Goal: Task Accomplishment & Management: Manage account settings

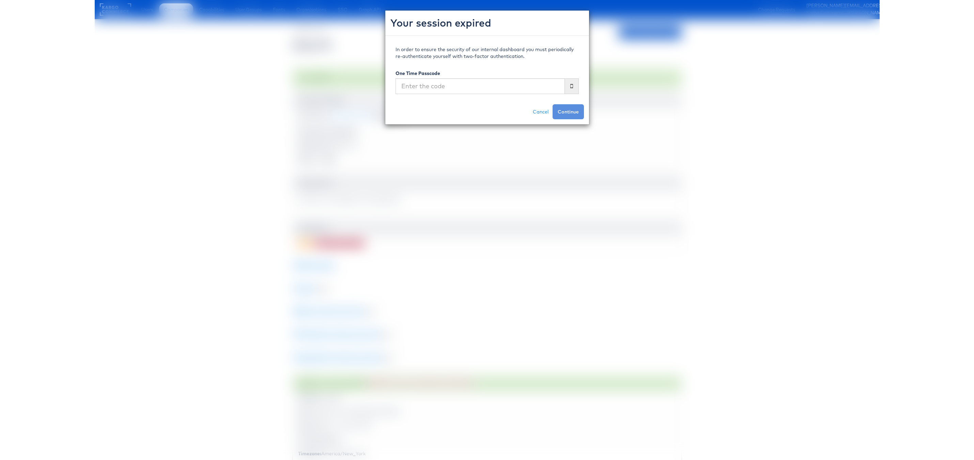
scroll to position [357, 0]
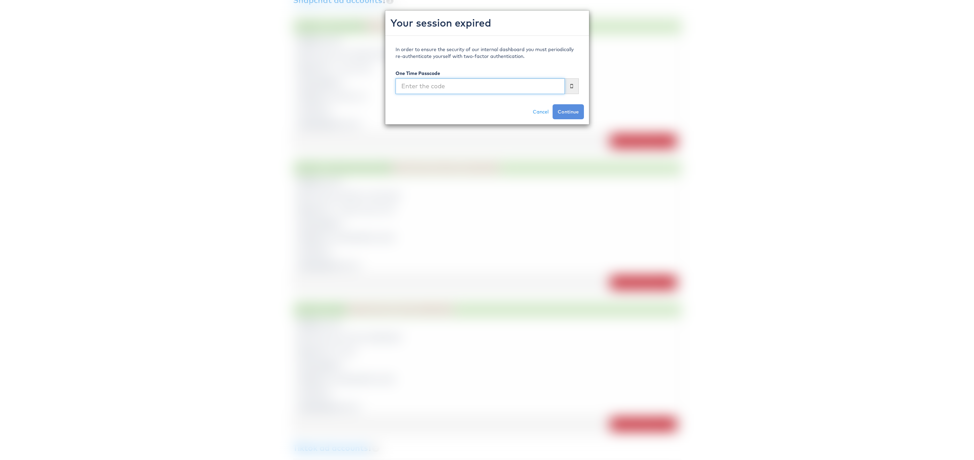
click at [423, 82] on input "text" at bounding box center [480, 86] width 169 height 16
type input "134746"
click at [553, 104] on button "Continue" at bounding box center [568, 111] width 31 height 15
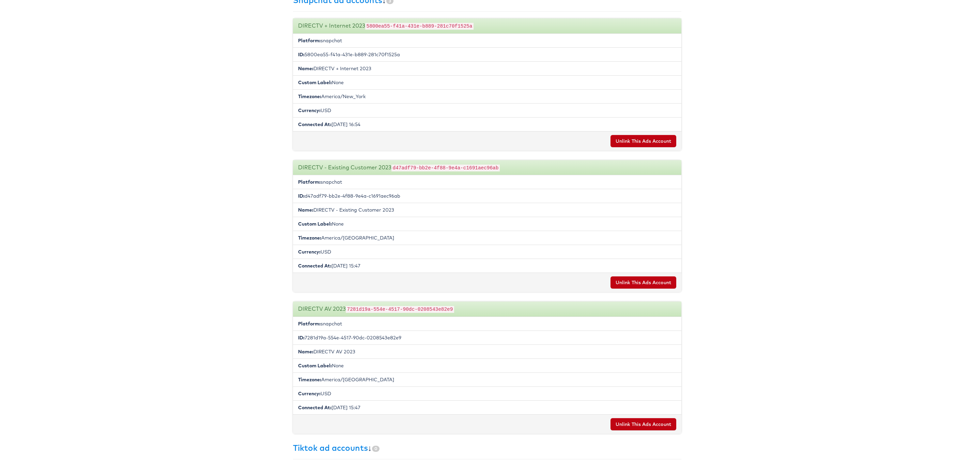
scroll to position [0, 0]
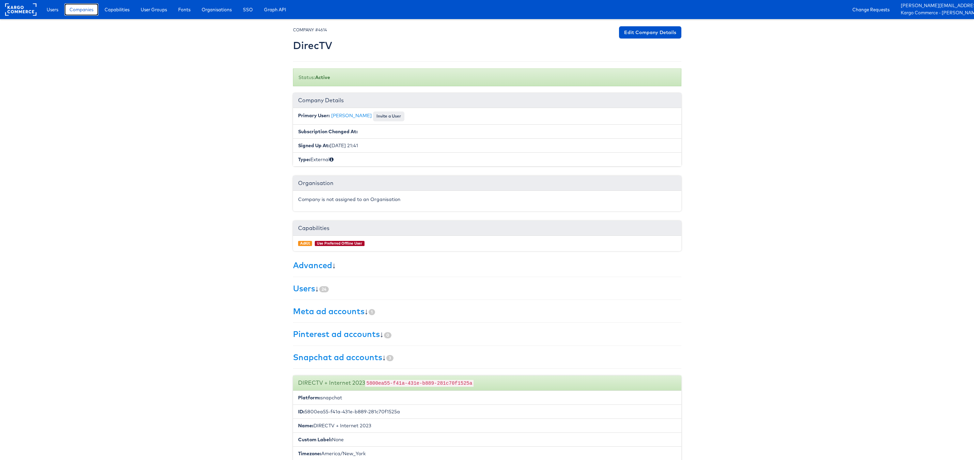
click at [88, 6] on span "Companies" at bounding box center [81, 9] width 24 height 7
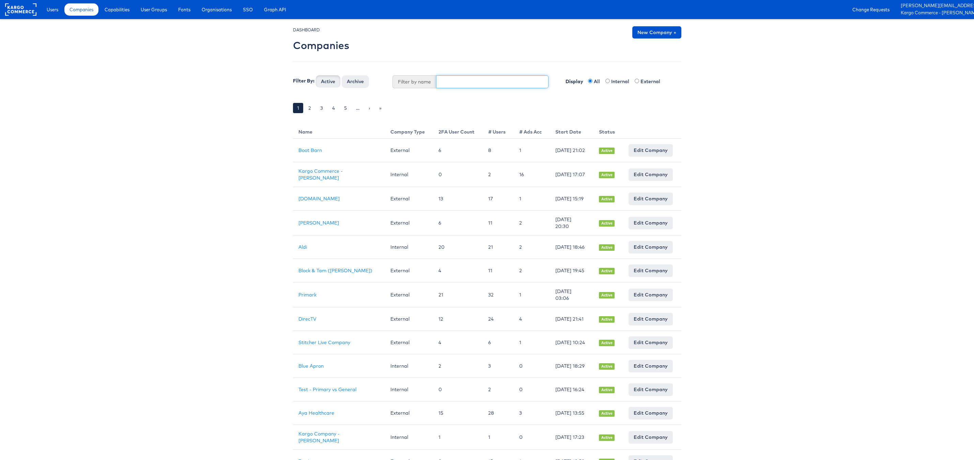
click at [456, 78] on input "text" at bounding box center [492, 81] width 112 height 13
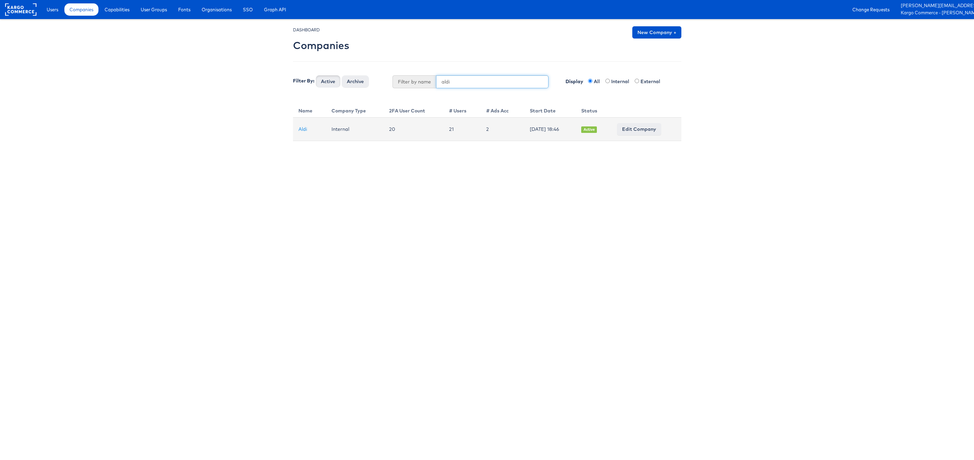
type input "aldi"
click at [339, 133] on td "Internal" at bounding box center [355, 130] width 58 height 24
click at [339, 132] on td "Internal" at bounding box center [355, 130] width 58 height 24
click at [641, 131] on link "Edit Company" at bounding box center [639, 129] width 44 height 12
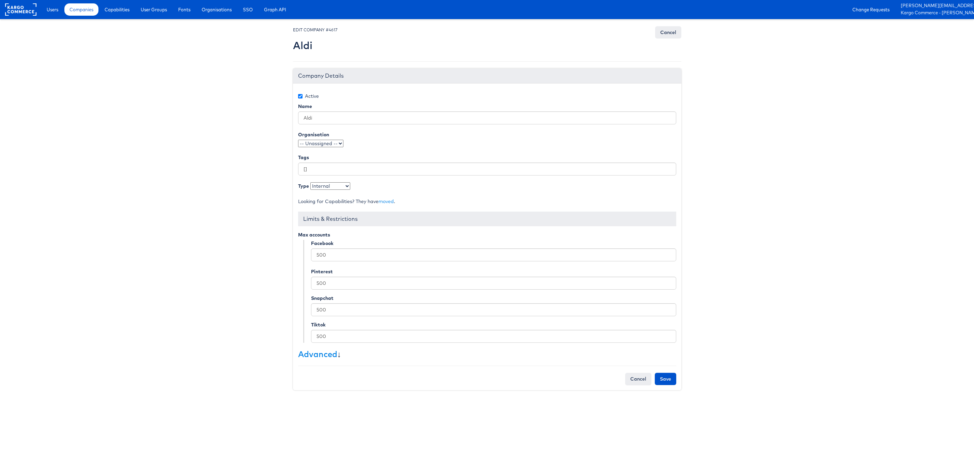
click at [325, 184] on select "- Select type - Internal External" at bounding box center [330, 185] width 40 height 7
select select "EXTERNAL"
click at [310, 182] on select "- Select type - Internal External" at bounding box center [330, 185] width 40 height 7
drag, startPoint x: 669, startPoint y: 377, endPoint x: 698, endPoint y: 379, distance: 29.3
click at [698, 379] on body "Users Companies Capabilities User Groups Fonts Organisations SSO Graph API Chan…" at bounding box center [487, 200] width 974 height 400
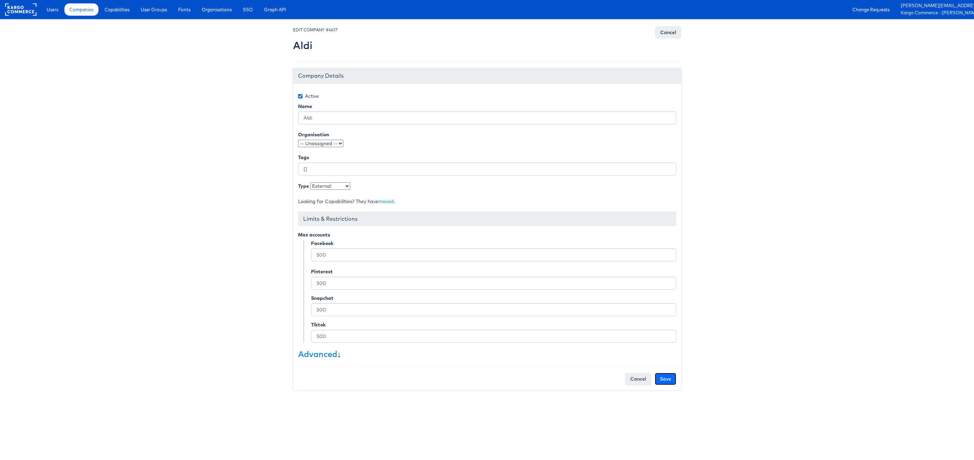
click at [667, 378] on input "Save" at bounding box center [665, 379] width 21 height 12
type input "Saving..."
